Goal: Use online tool/utility: Utilize a website feature to perform a specific function

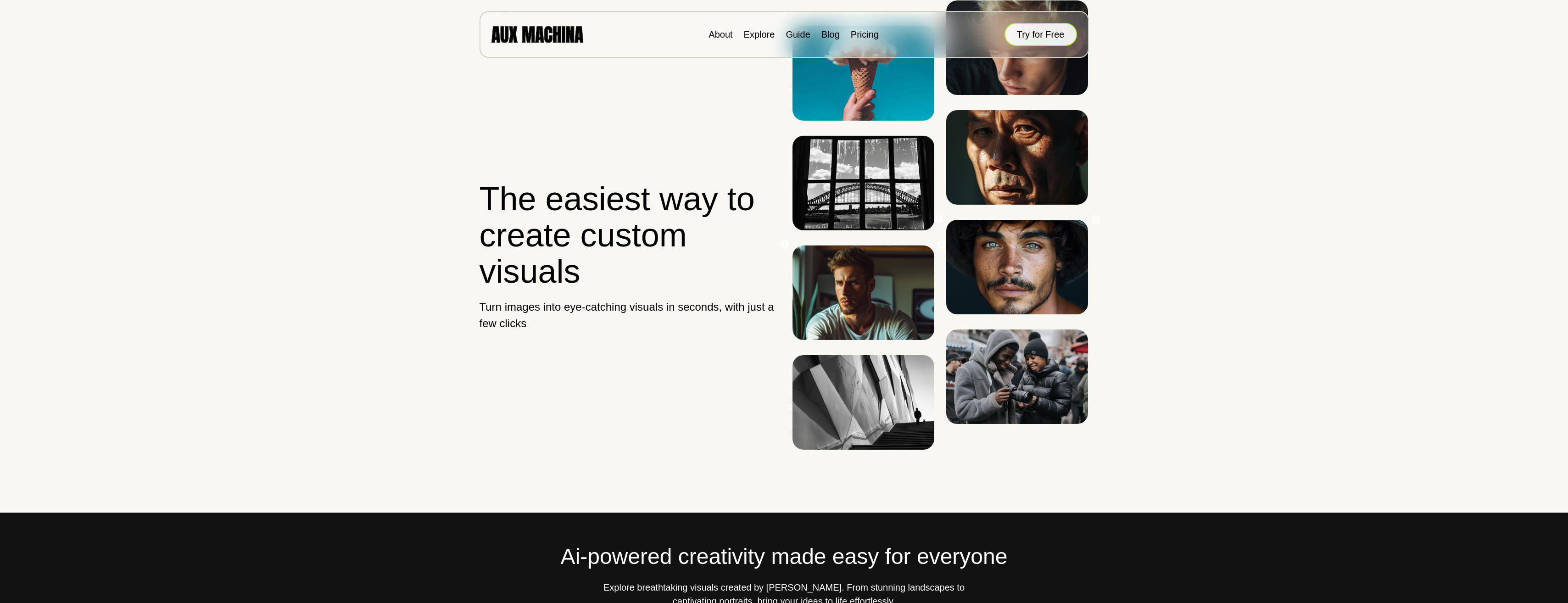
click at [1028, 33] on button "Try for Free" at bounding box center [1040, 35] width 73 height 23
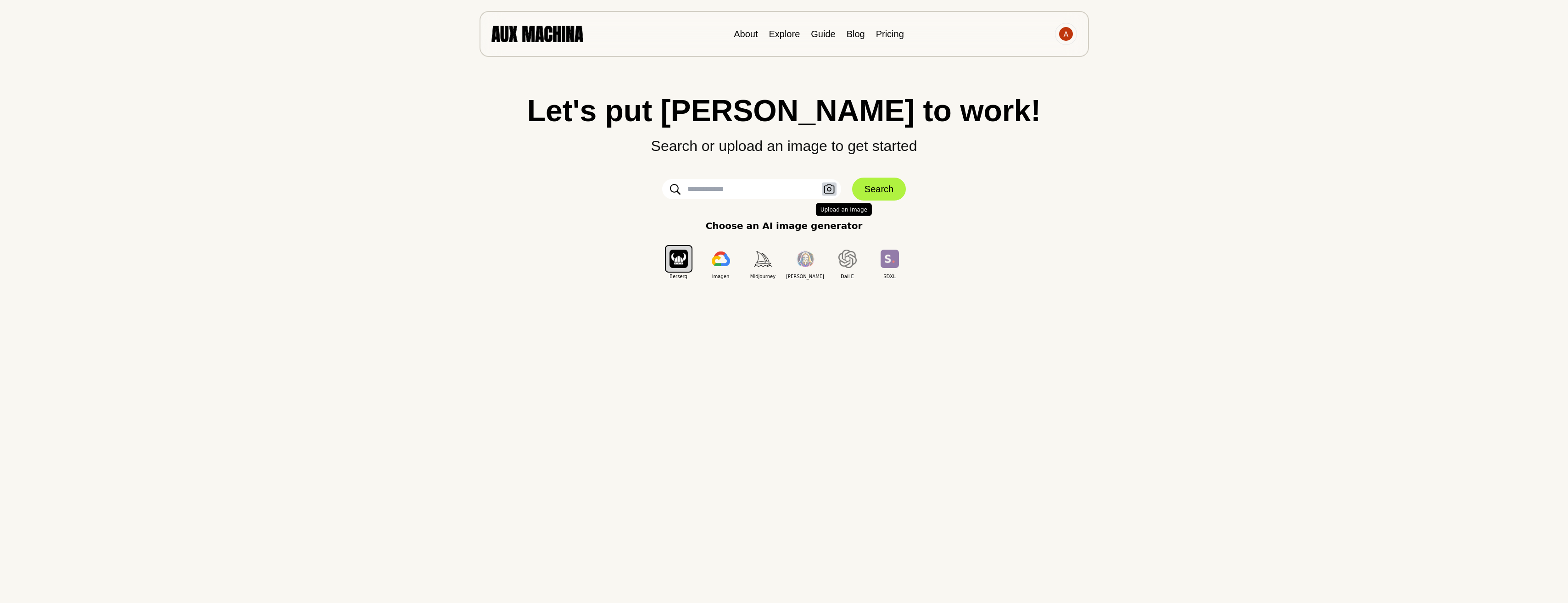
click at [825, 185] on icon "button" at bounding box center [829, 190] width 11 height 10
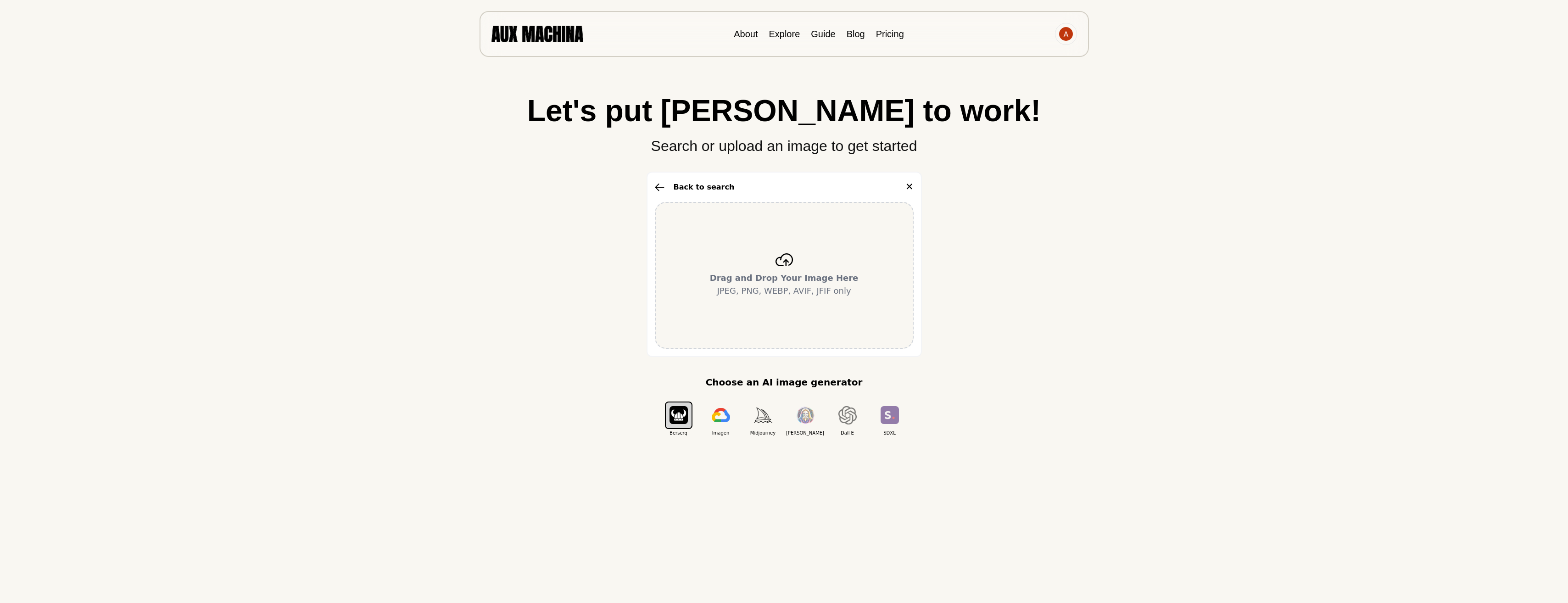
click at [770, 283] on b "Drag and Drop Your Image Here" at bounding box center [784, 278] width 149 height 10
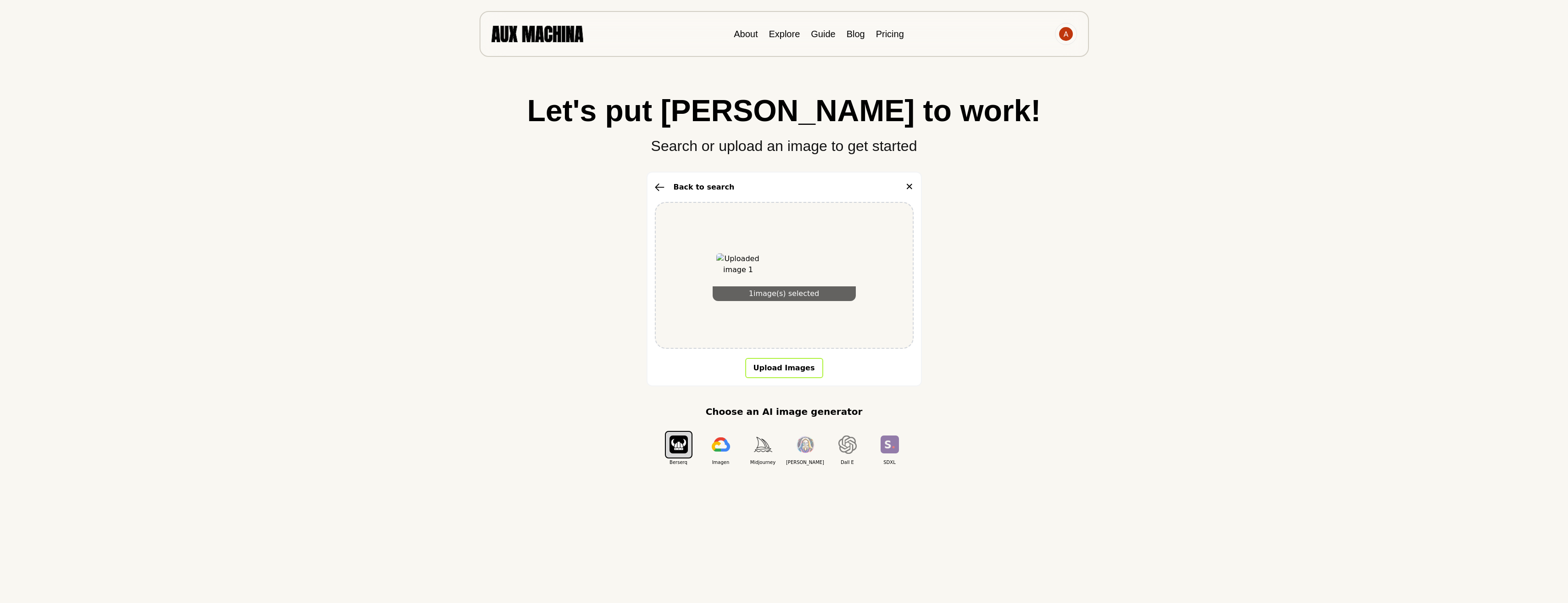
click at [771, 367] on button "Upload Images" at bounding box center [784, 368] width 78 height 20
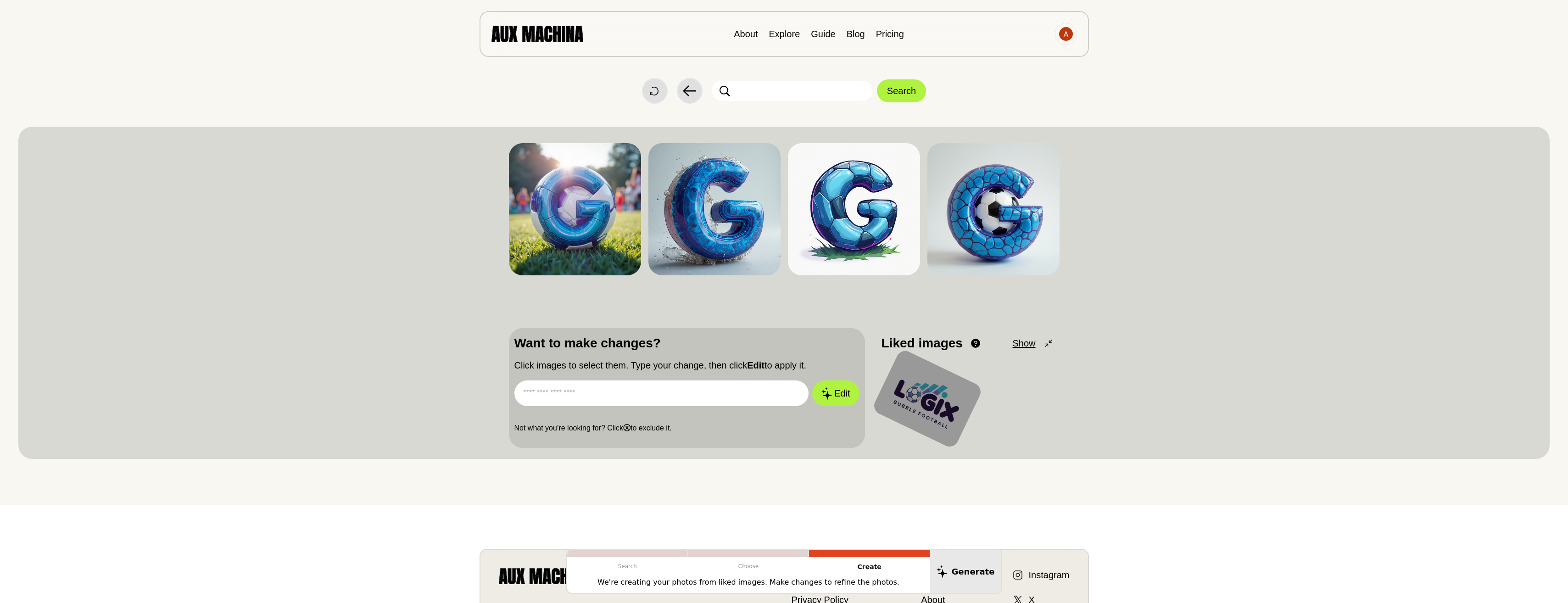
click at [592, 390] on input "text" at bounding box center [661, 393] width 295 height 26
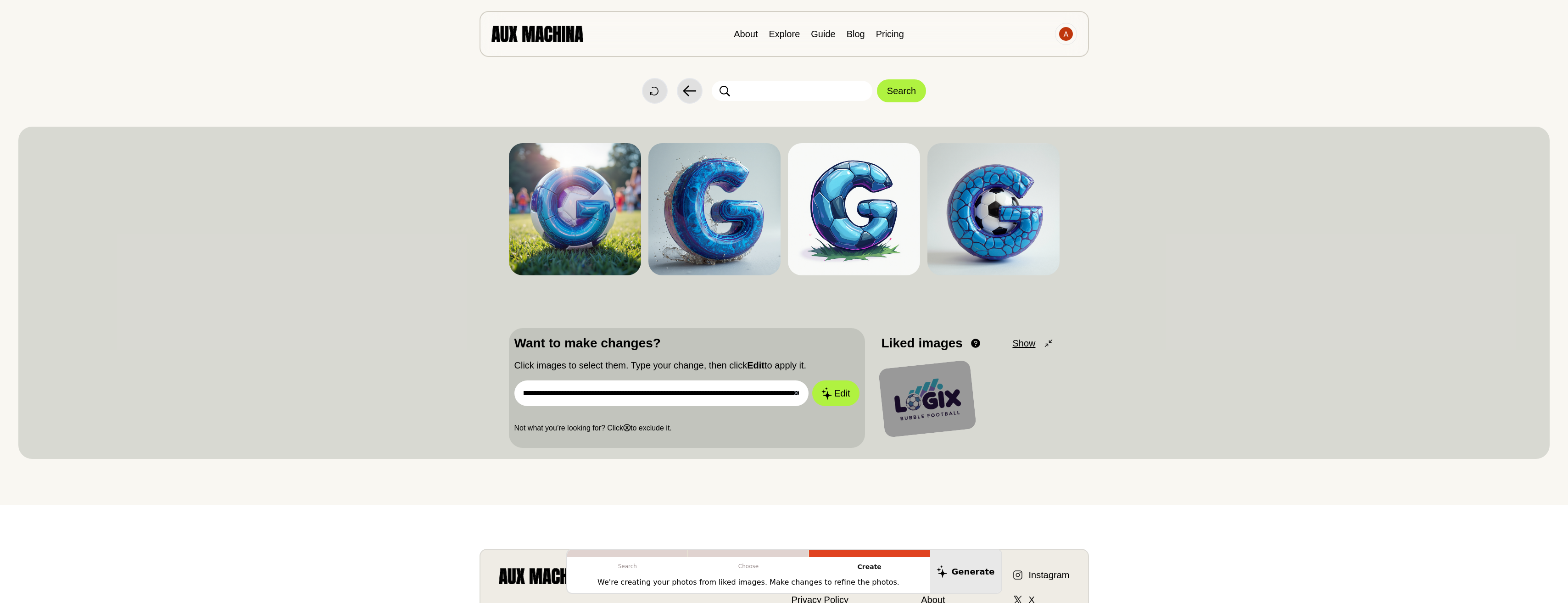
scroll to position [0, 146]
type input "**********"
click at [838, 391] on button "Edit" at bounding box center [835, 393] width 50 height 27
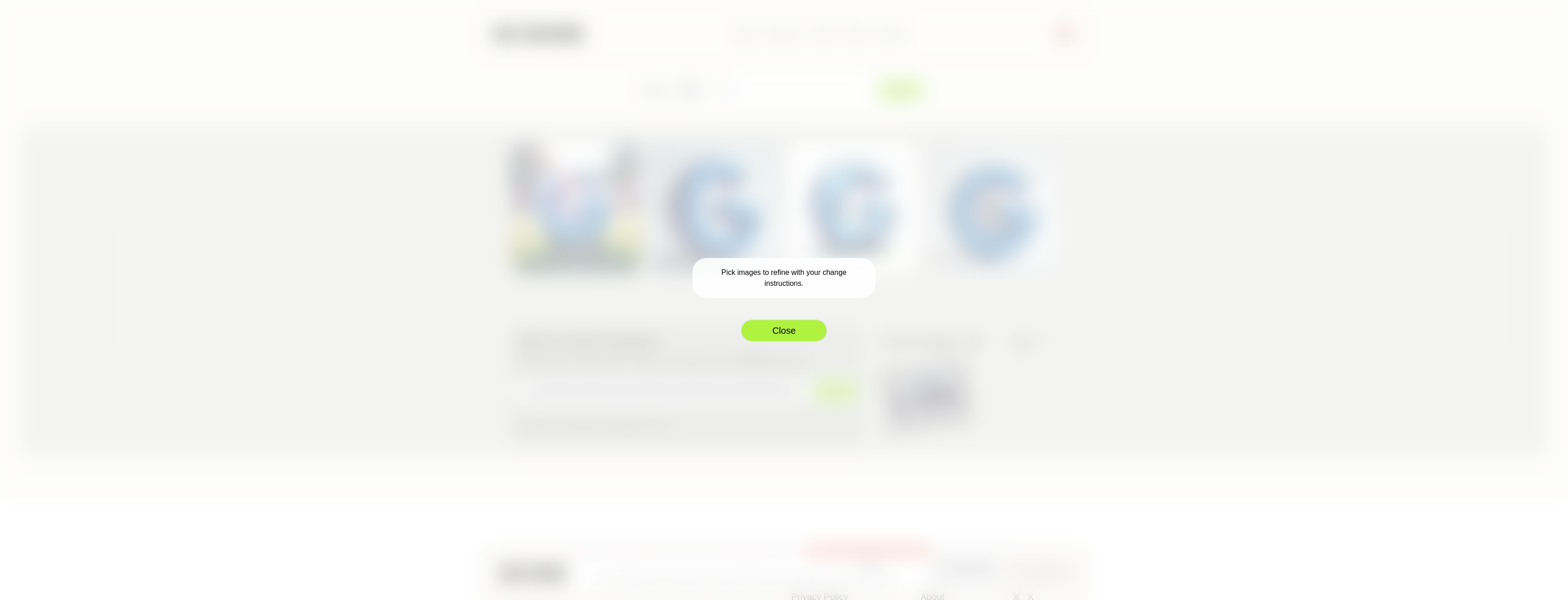
click at [787, 329] on button "Close" at bounding box center [784, 331] width 87 height 23
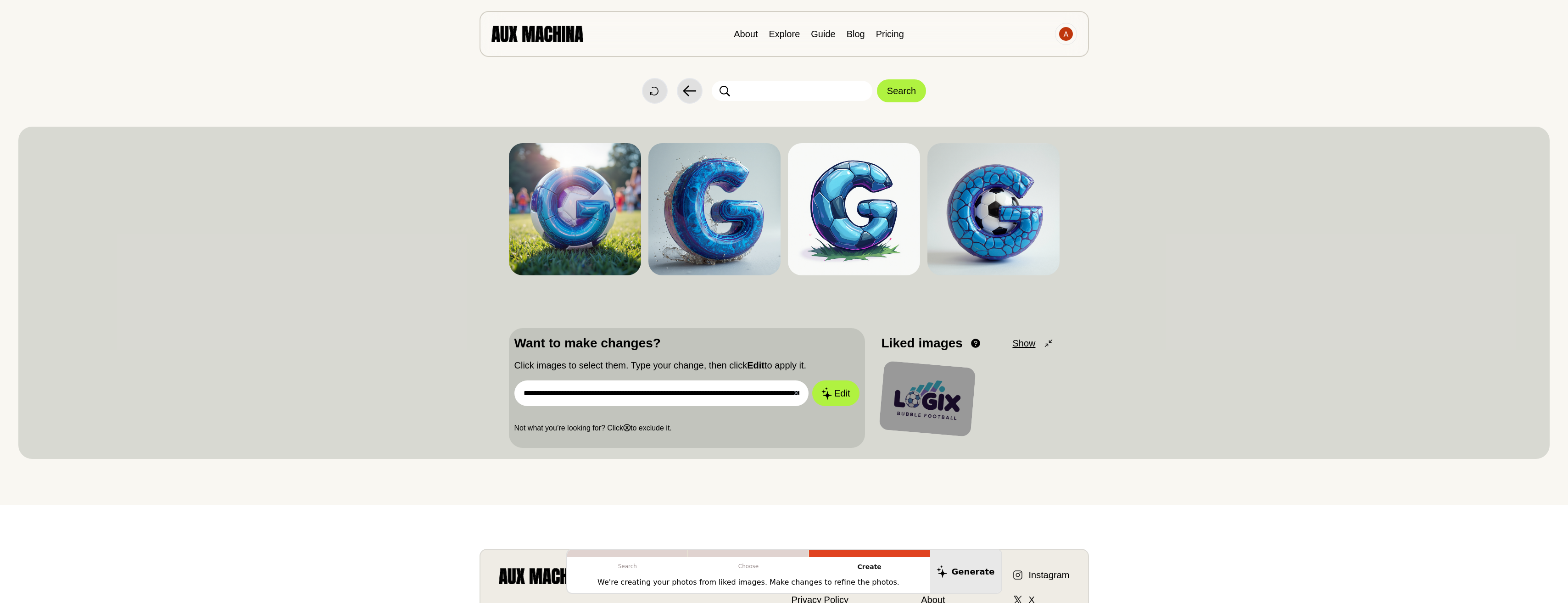
click at [926, 402] on div at bounding box center [927, 399] width 97 height 76
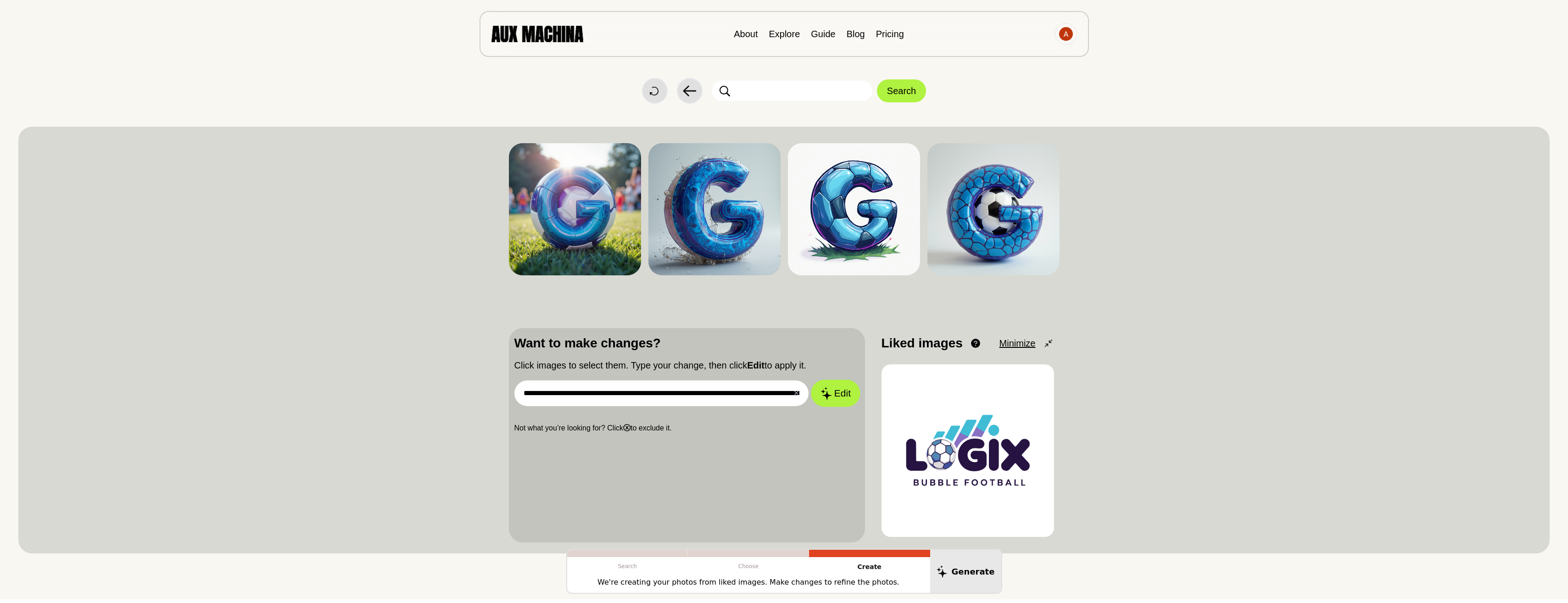
click at [833, 393] on button "Edit" at bounding box center [835, 393] width 50 height 27
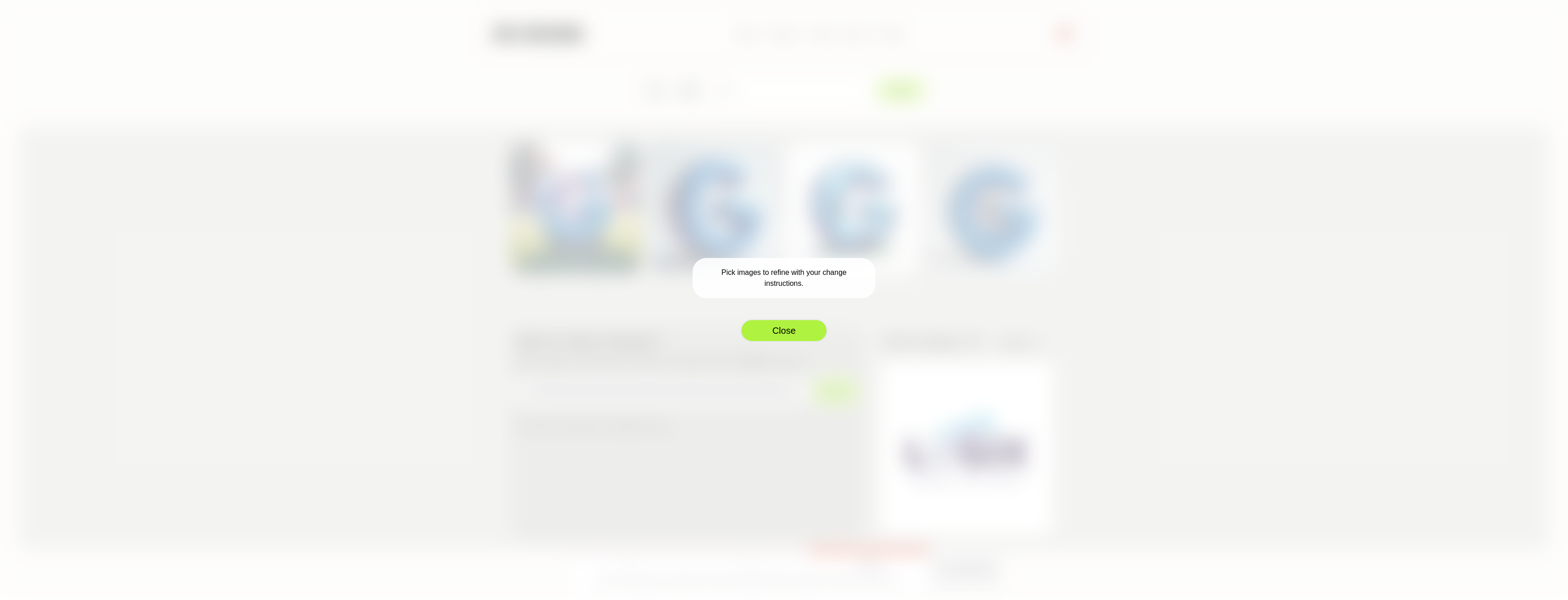
click at [789, 336] on button "Close" at bounding box center [784, 331] width 87 height 23
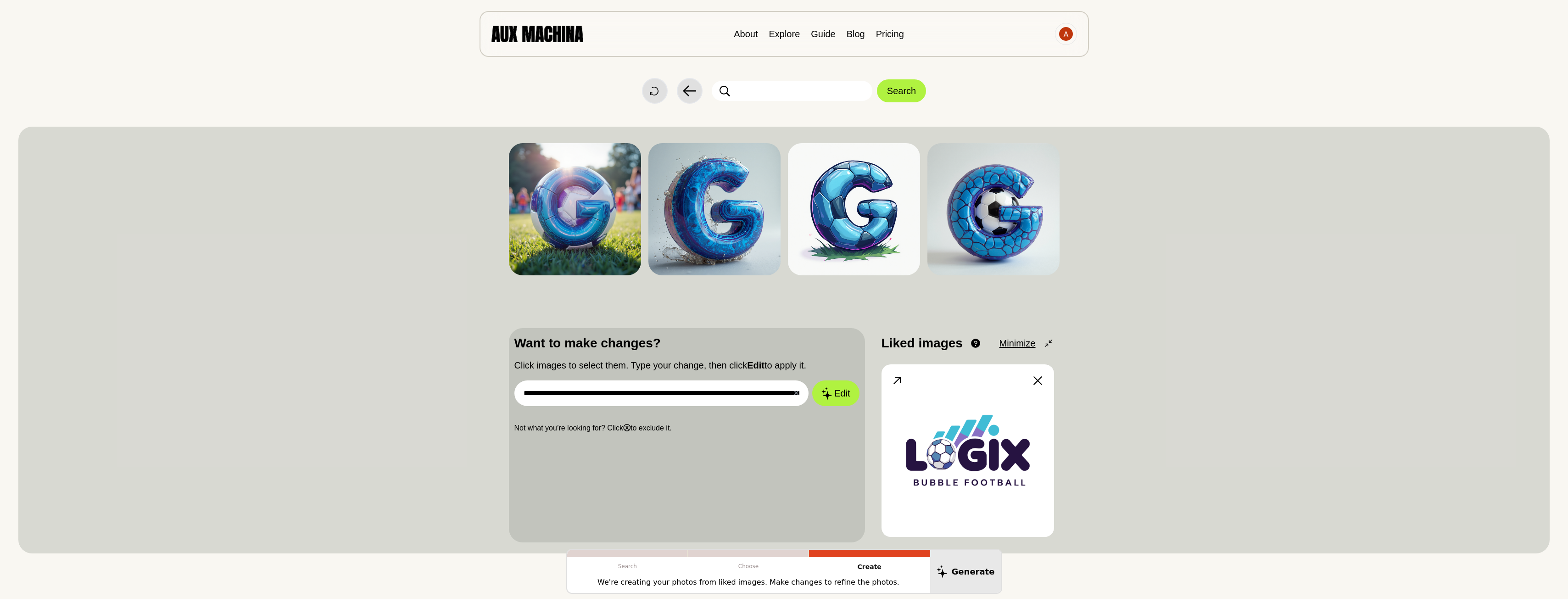
scroll to position [46, 0]
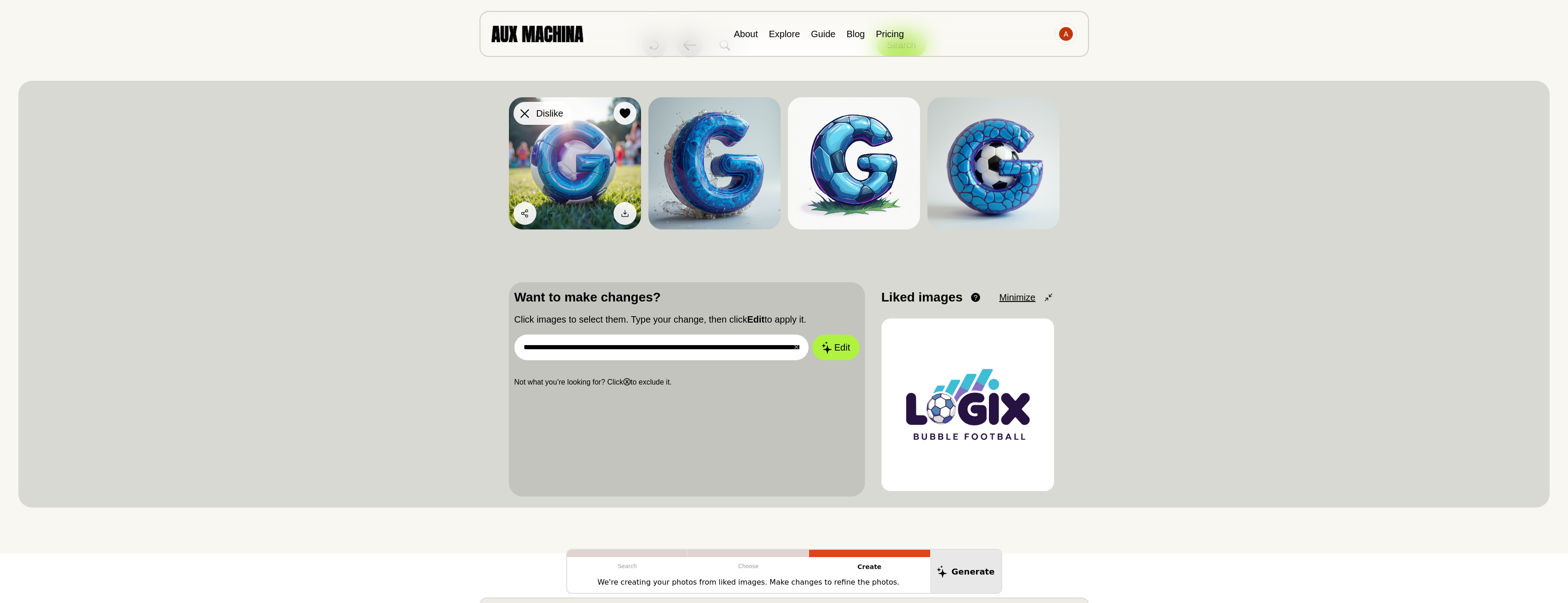
click at [524, 113] on icon at bounding box center [525, 114] width 9 height 9
click at [539, 114] on span "Dislike" at bounding box center [550, 113] width 27 height 14
click at [529, 110] on div at bounding box center [525, 113] width 14 height 14
click at [968, 378] on img at bounding box center [968, 405] width 172 height 172
click at [983, 365] on img at bounding box center [968, 405] width 172 height 172
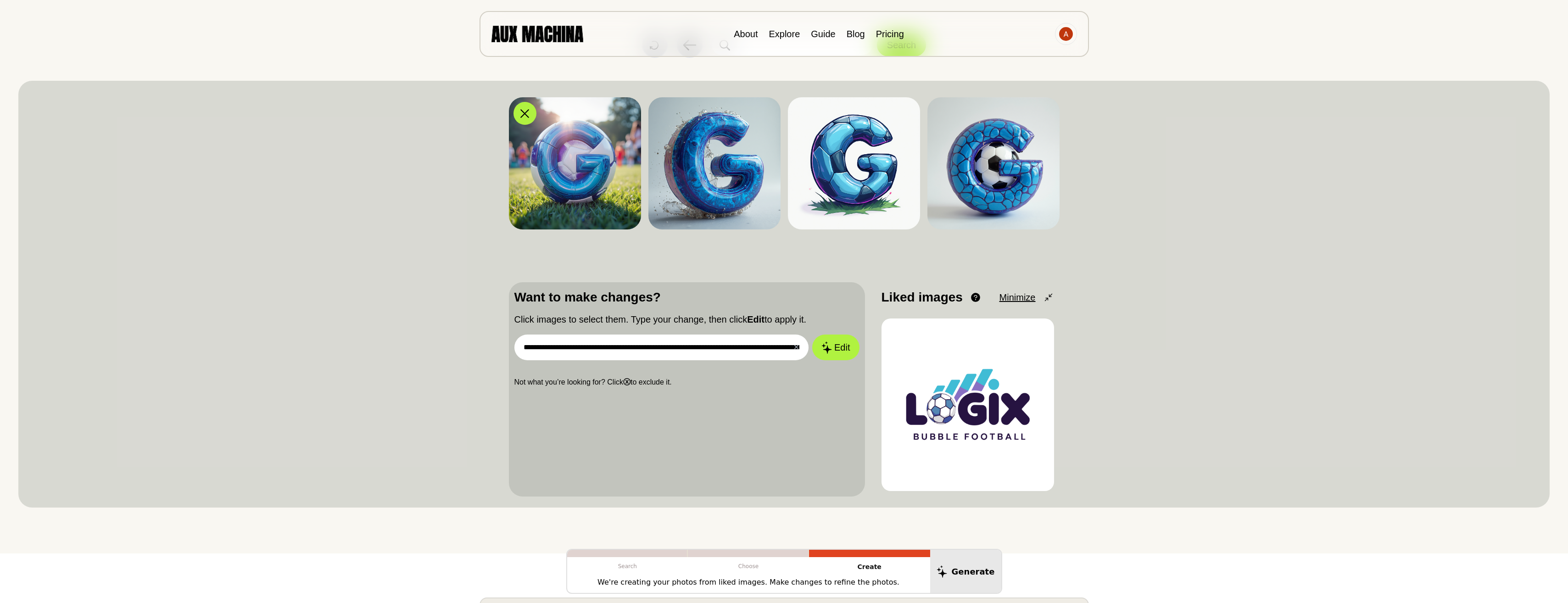
drag, startPoint x: 964, startPoint y: 360, endPoint x: 745, endPoint y: 365, distance: 219.1
click at [745, 365] on div "**********" at bounding box center [784, 390] width 551 height 215
click at [664, 112] on icon at bounding box center [664, 114] width 9 height 9
click at [809, 112] on div at bounding box center [804, 113] width 14 height 14
click at [938, 113] on div at bounding box center [943, 113] width 14 height 14
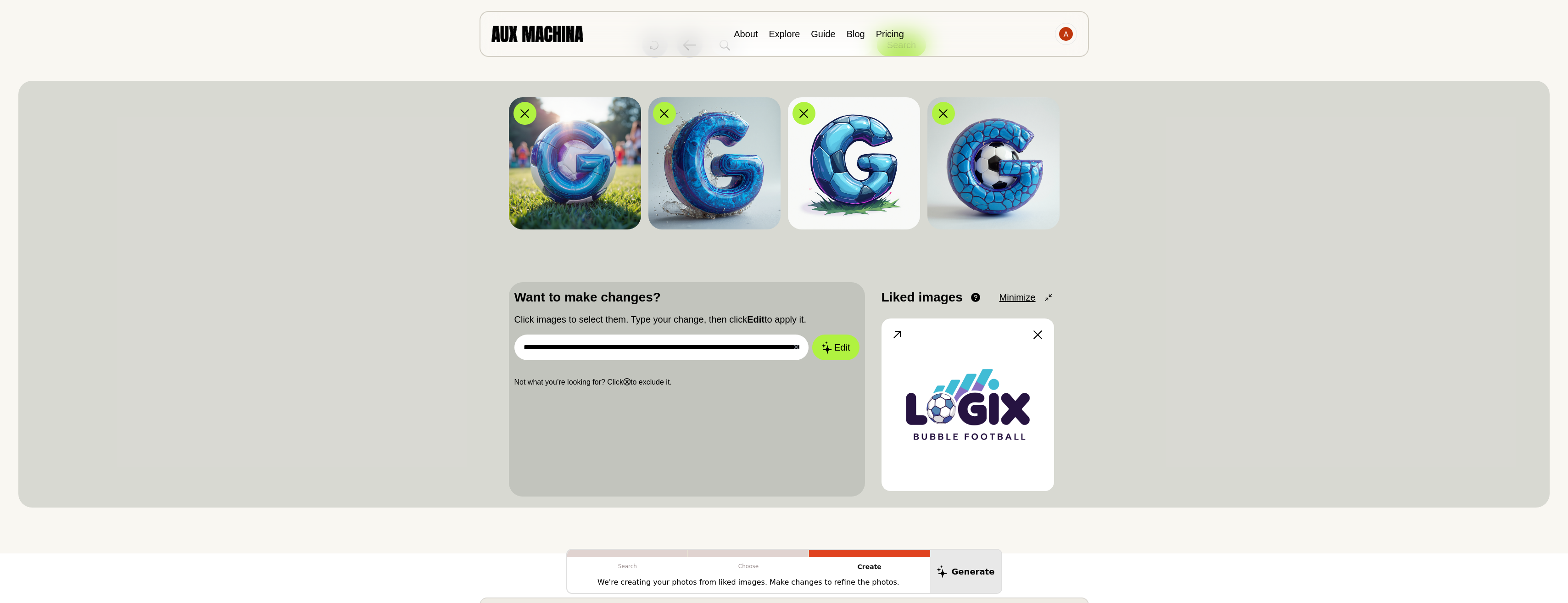
click at [983, 388] on img at bounding box center [968, 405] width 172 height 172
drag, startPoint x: 1005, startPoint y: 379, endPoint x: 798, endPoint y: 387, distance: 207.2
click at [798, 387] on div "**********" at bounding box center [784, 390] width 551 height 215
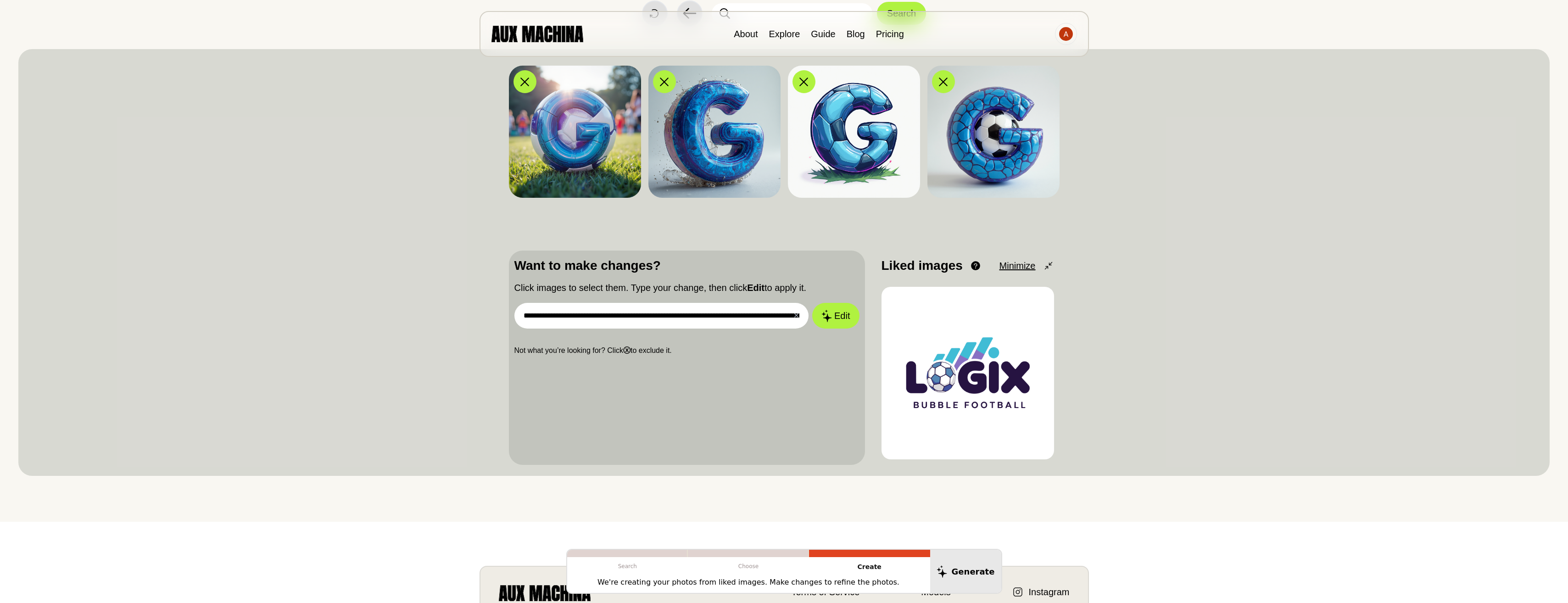
scroll to position [92, 0]
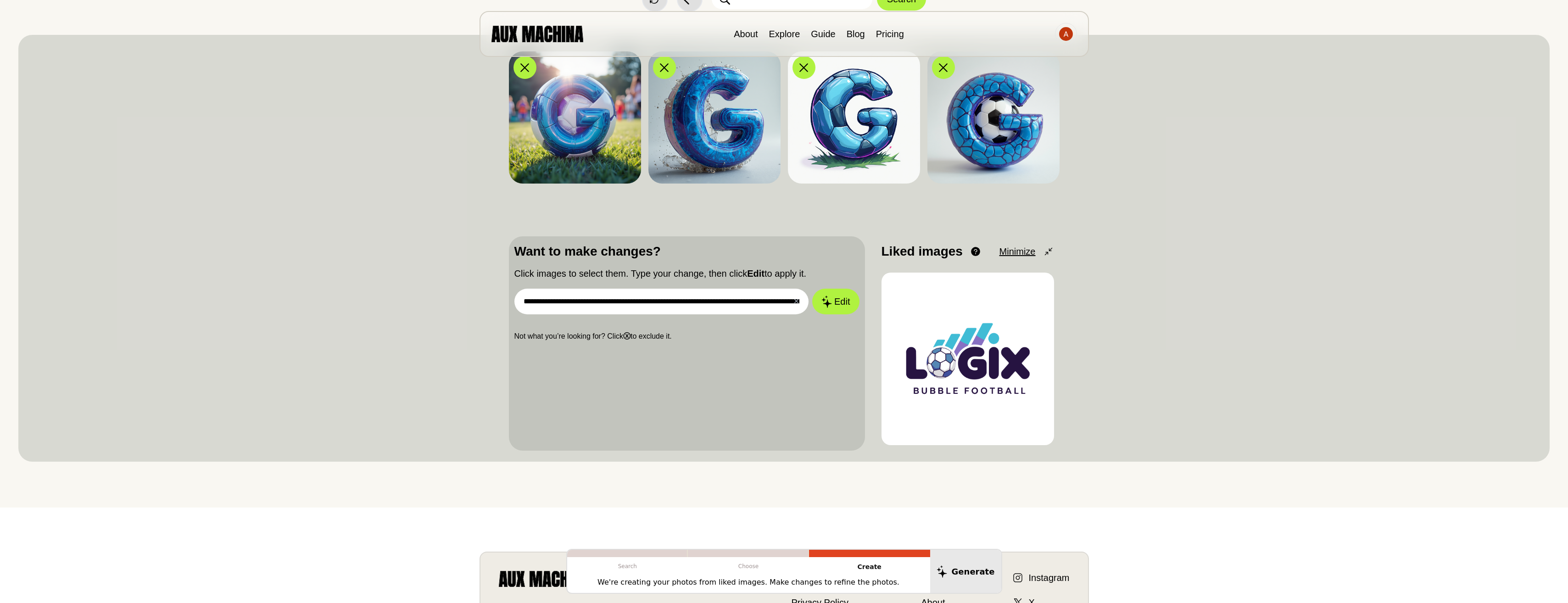
click at [867, 569] on p "Create" at bounding box center [869, 567] width 121 height 20
click at [750, 566] on p "Choose" at bounding box center [748, 566] width 121 height 18
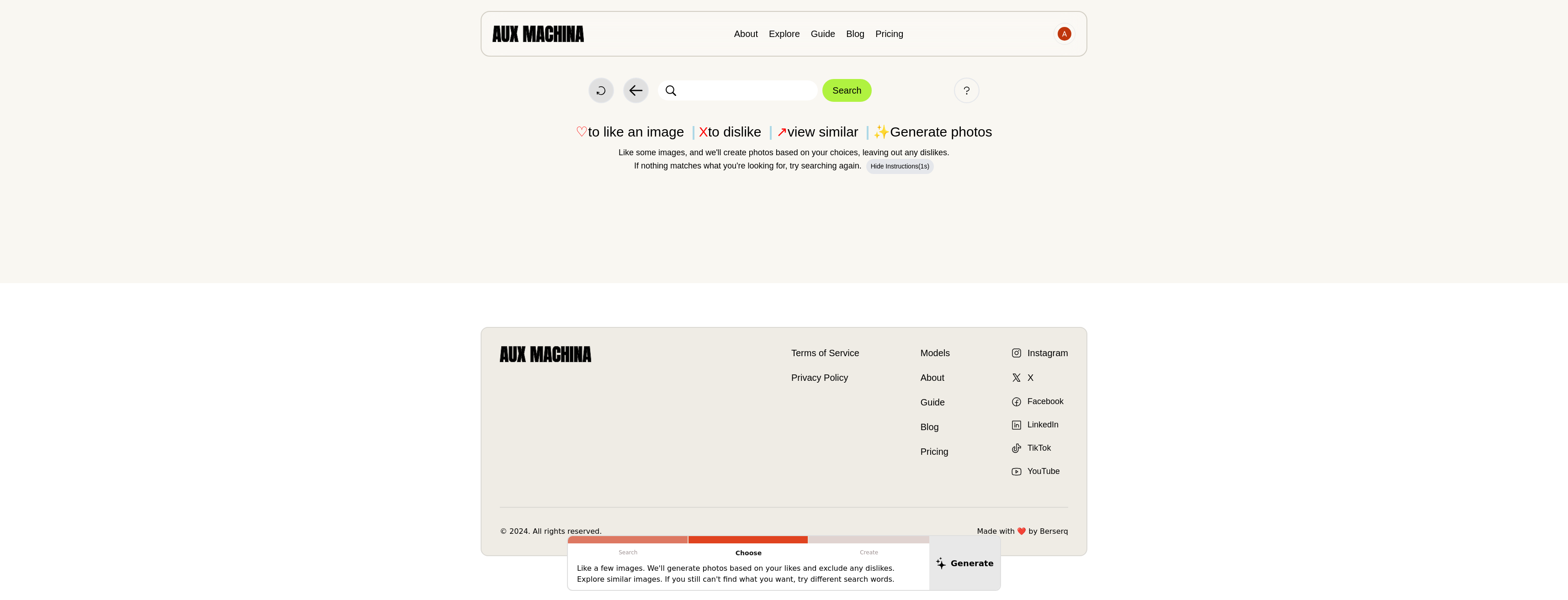
click at [717, 91] on input "text" at bounding box center [738, 90] width 160 height 20
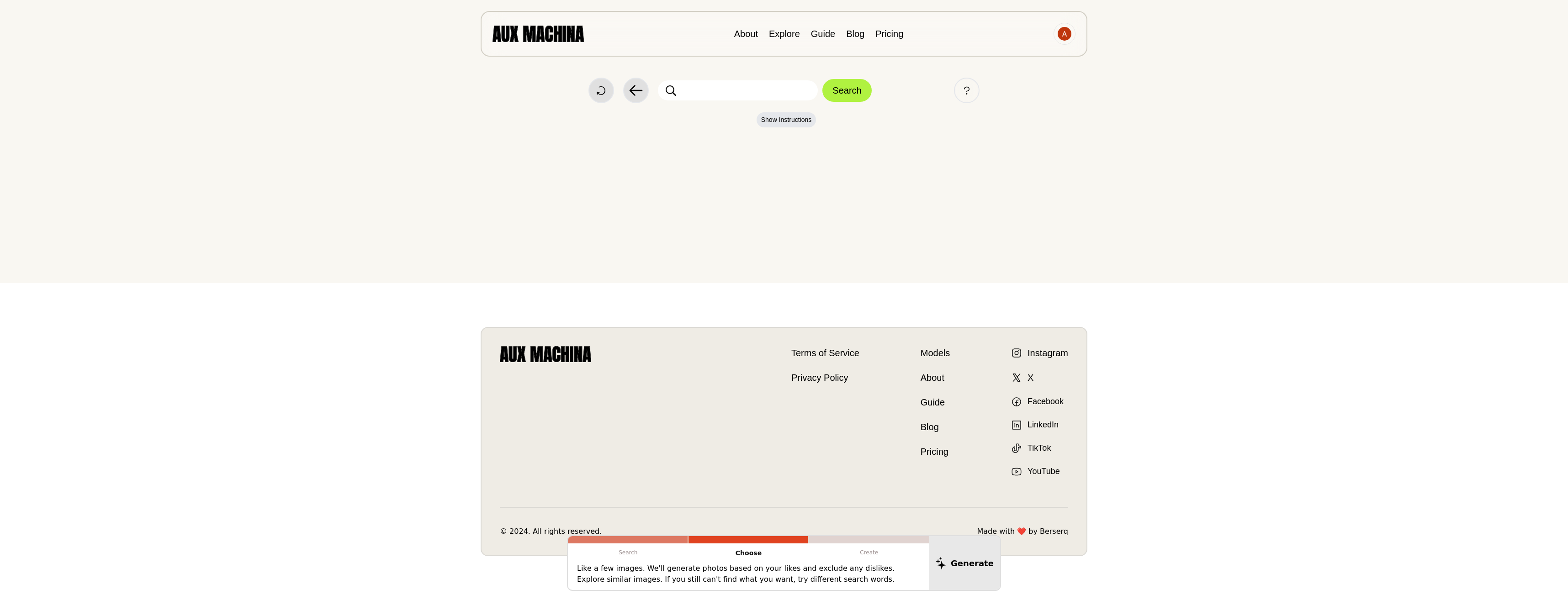
click at [666, 219] on main "Start Over Back Search Help Show Instructions Search Choose Create Like a few i…" at bounding box center [784, 141] width 1568 height 283
click at [737, 92] on input "text" at bounding box center [738, 90] width 160 height 20
click at [597, 220] on main "Start Over Back Search Help Show Instructions Search Choose Create Like a few i…" at bounding box center [784, 141] width 1568 height 283
click at [653, 547] on p "Search" at bounding box center [628, 553] width 121 height 18
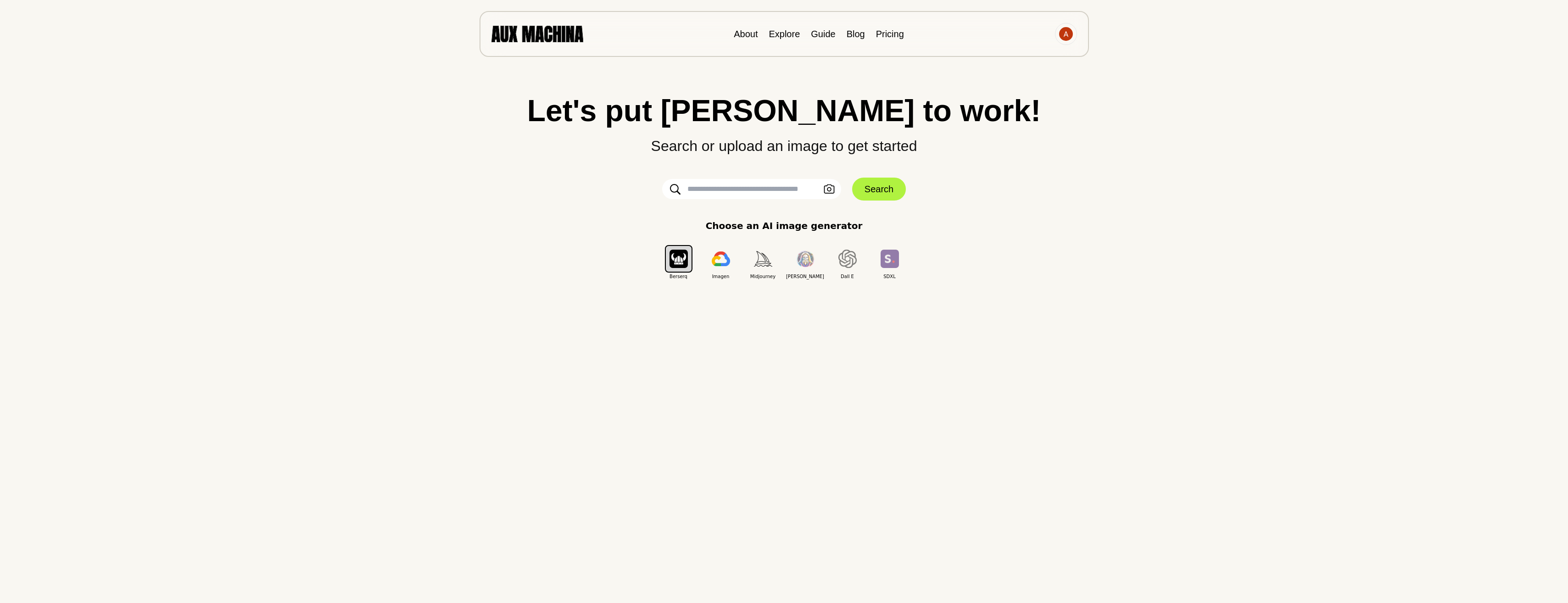
click at [764, 186] on input "text" at bounding box center [751, 189] width 179 height 20
type input "**********"
click button "Search" at bounding box center [879, 189] width 54 height 23
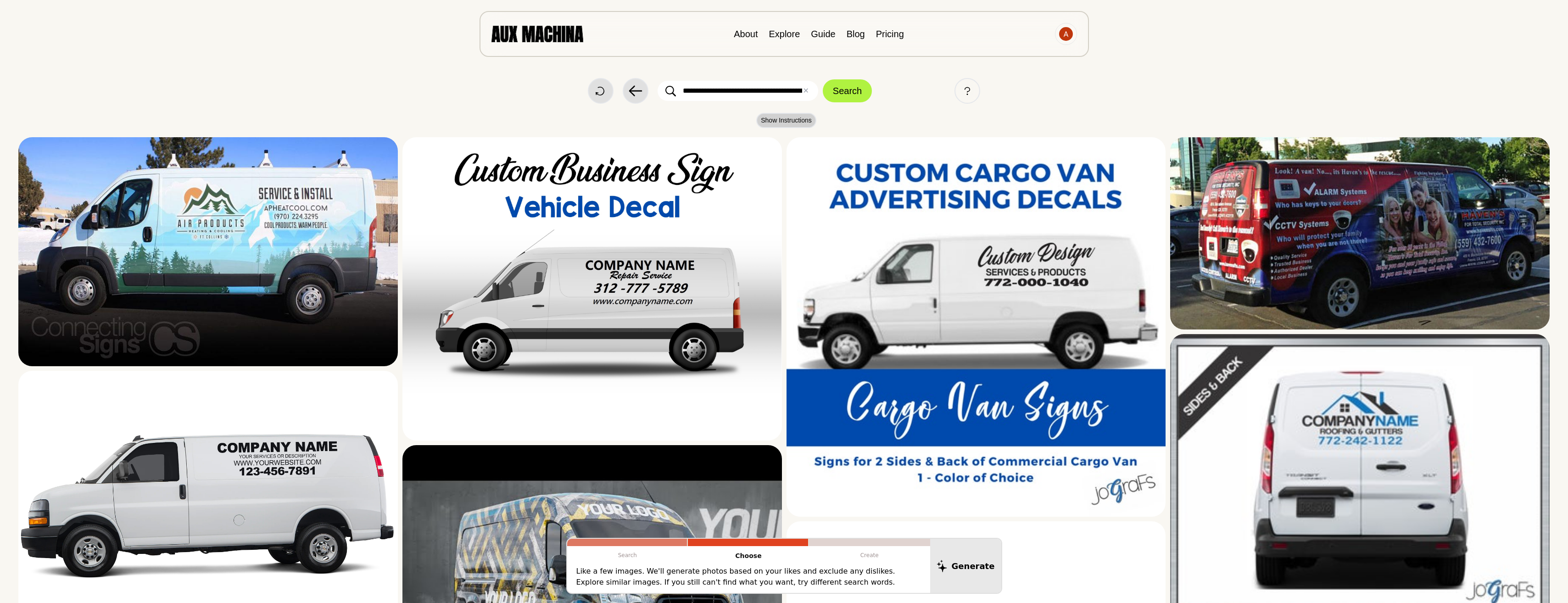
click at [790, 120] on button "Show Instructions" at bounding box center [786, 120] width 60 height 15
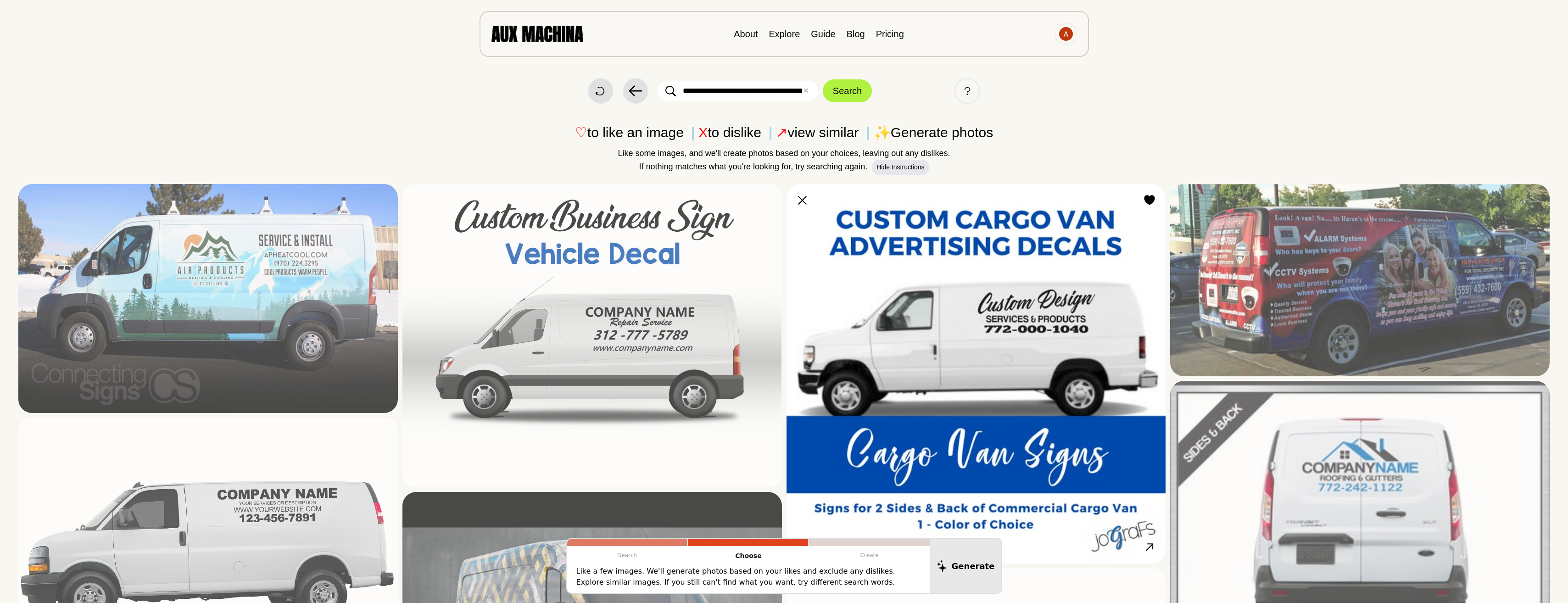
click at [915, 310] on img at bounding box center [976, 374] width 380 height 380
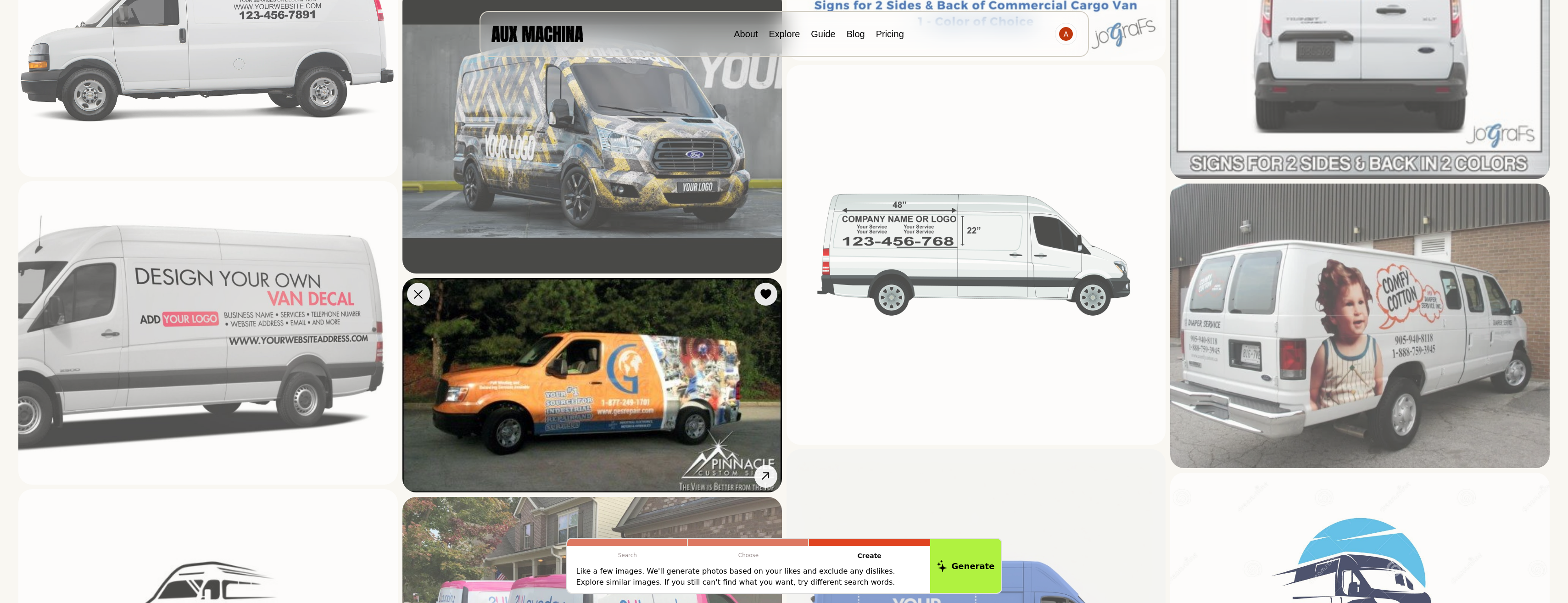
scroll to position [505, 0]
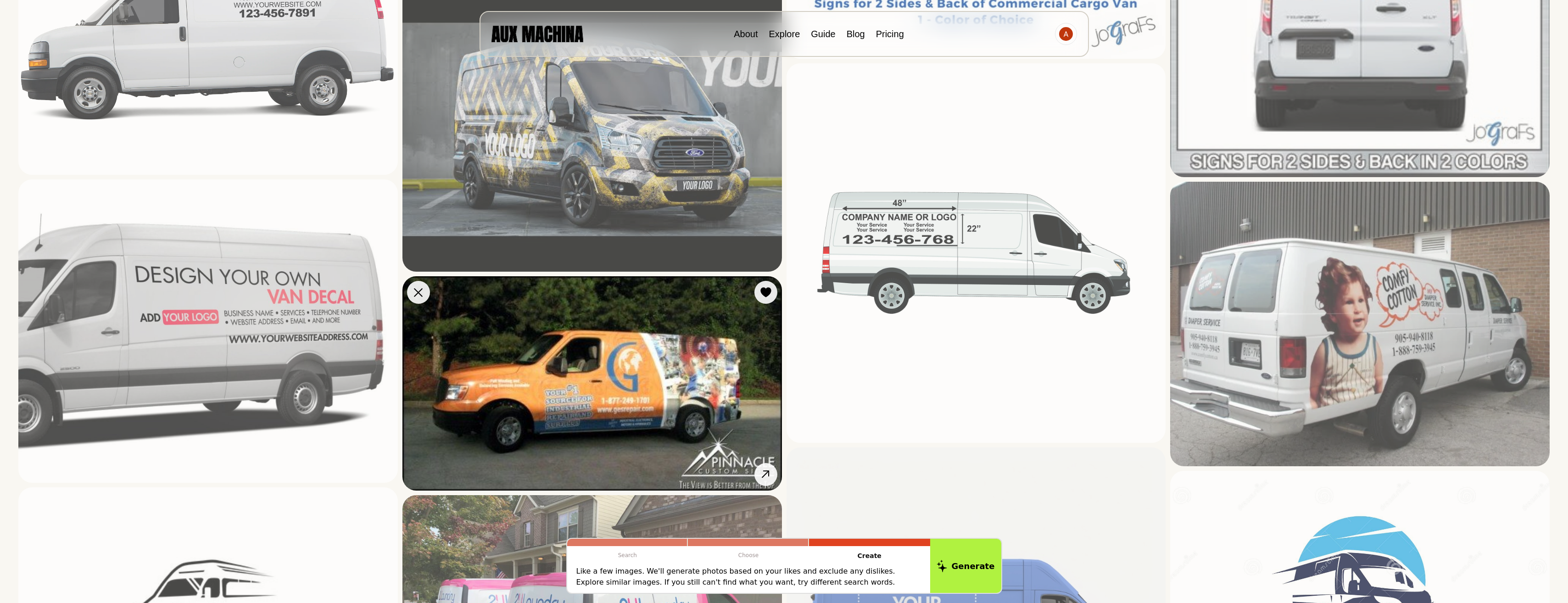
click at [671, 395] on img at bounding box center [592, 383] width 380 height 214
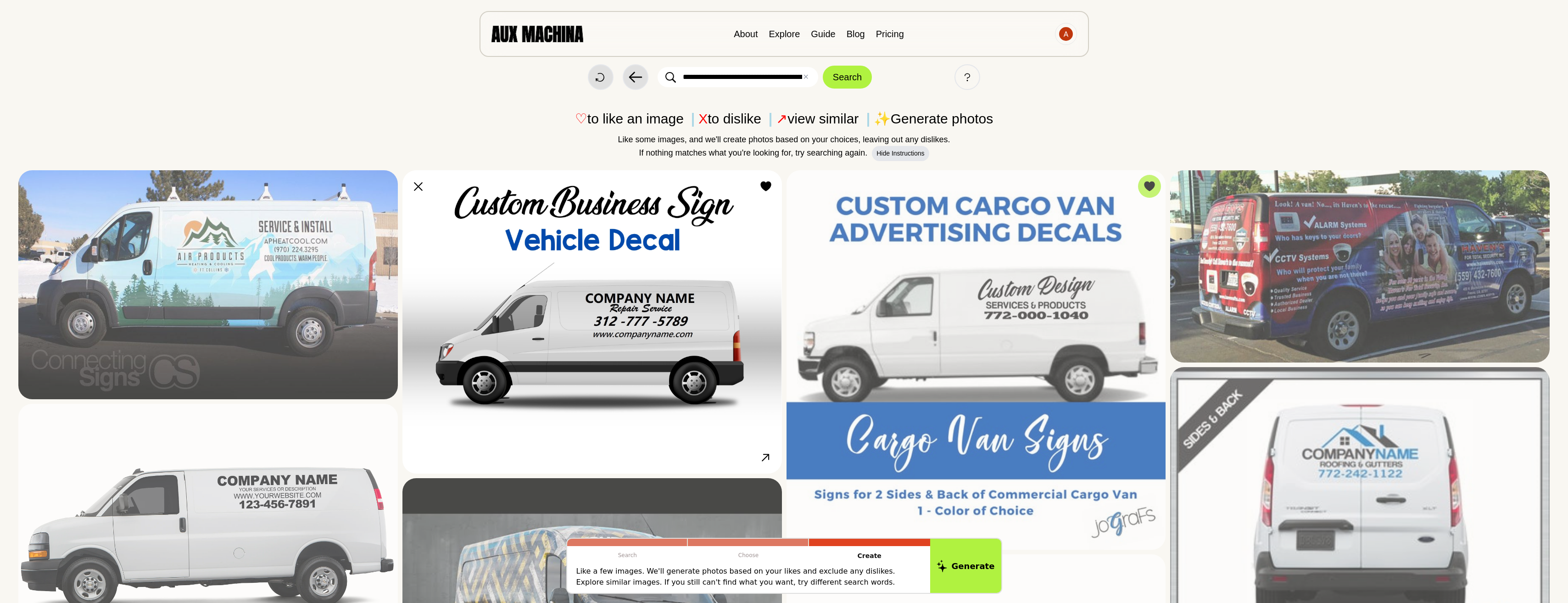
scroll to position [0, 0]
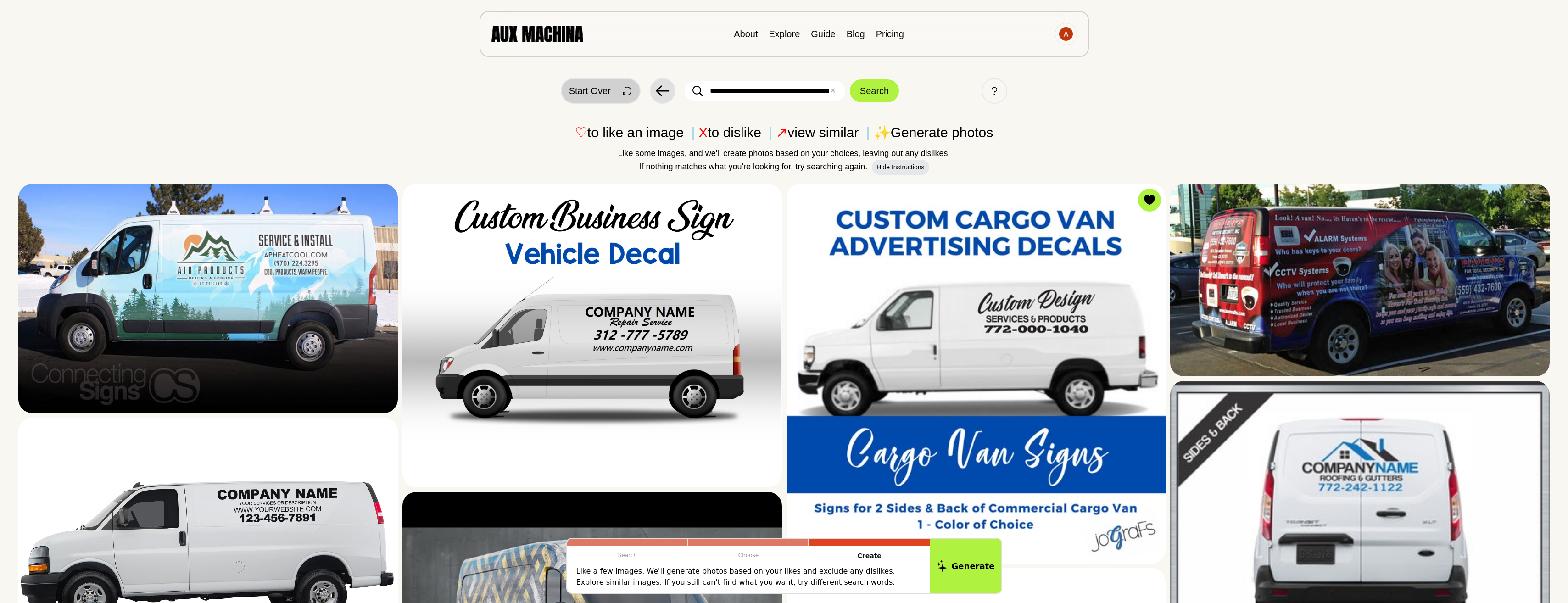
click at [616, 91] on div at bounding box center [625, 91] width 18 height 18
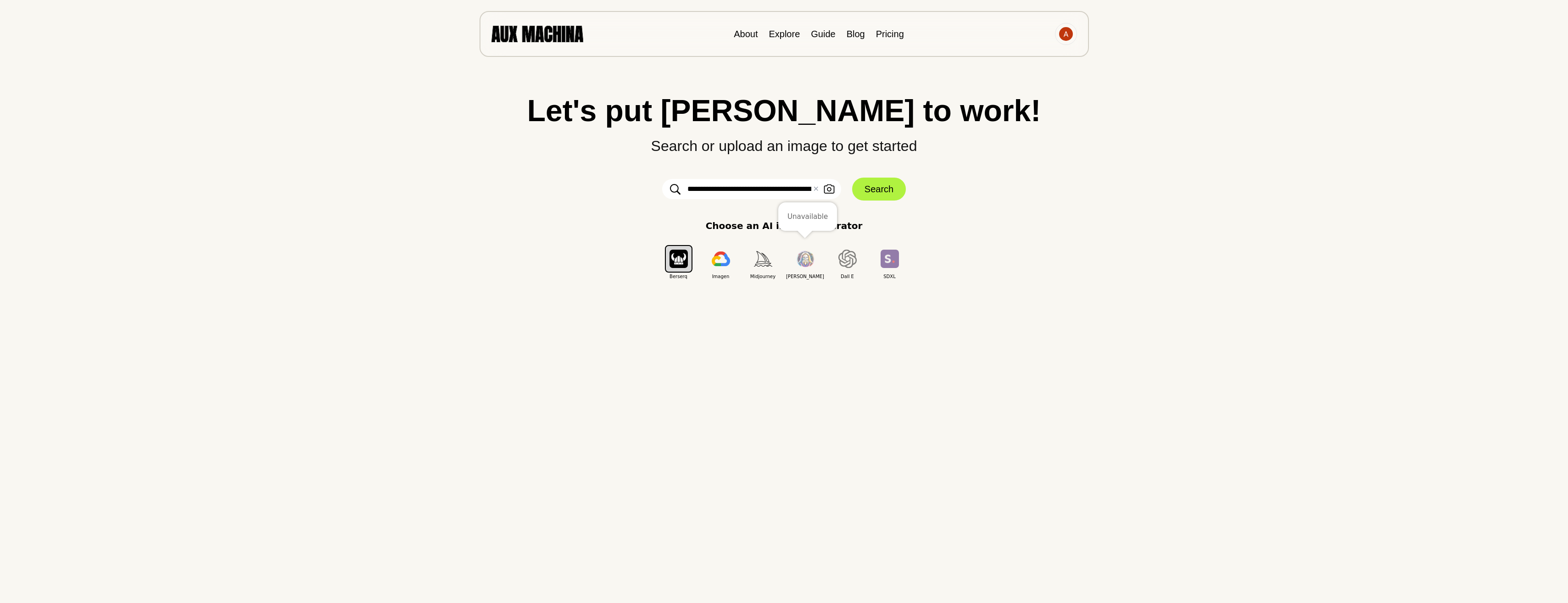
click at [809, 259] on img "button" at bounding box center [805, 259] width 18 height 17
click at [725, 257] on img "button" at bounding box center [721, 259] width 18 height 15
